Goal: Register for event/course

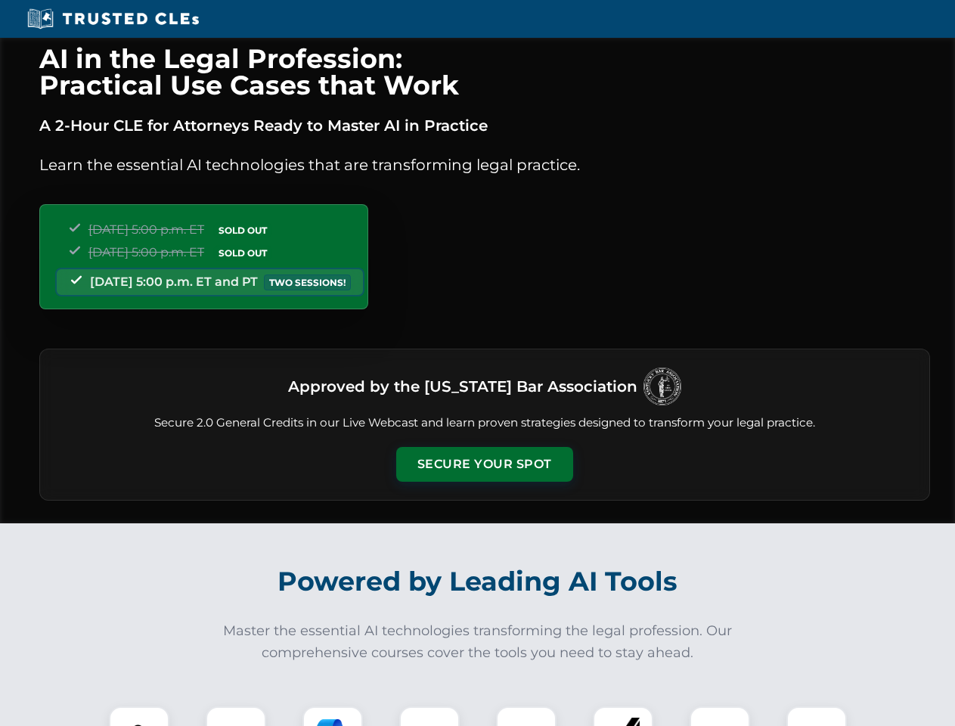
click at [484, 464] on button "Secure Your Spot" at bounding box center [484, 464] width 177 height 35
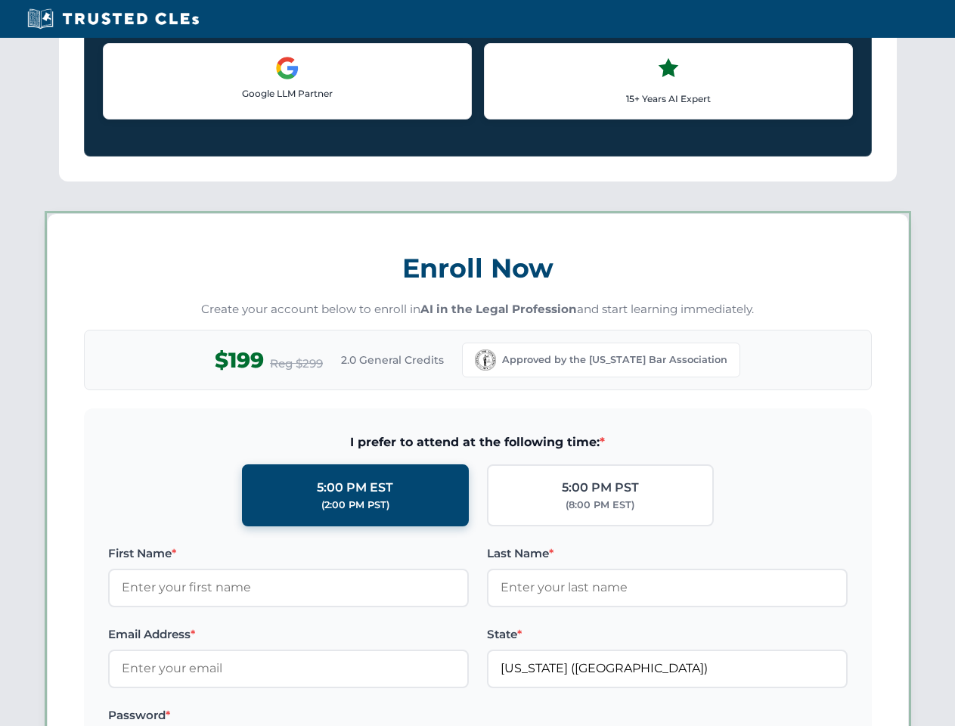
click at [333, 716] on label "Password *" at bounding box center [288, 715] width 361 height 18
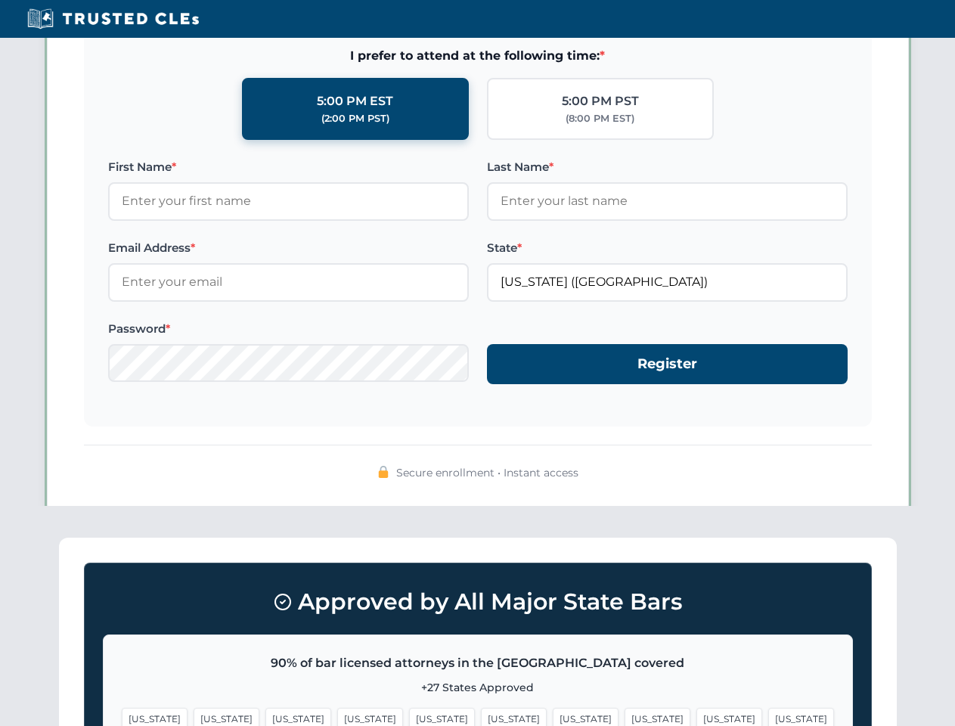
click at [697, 716] on span "[US_STATE]" at bounding box center [730, 719] width 66 height 22
